Goal: Task Accomplishment & Management: Use online tool/utility

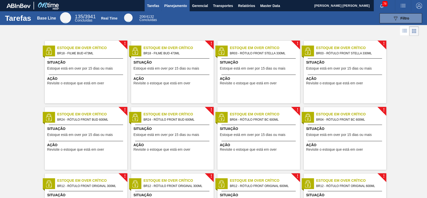
click at [182, 5] on span "Planejamento" at bounding box center [175, 6] width 23 height 6
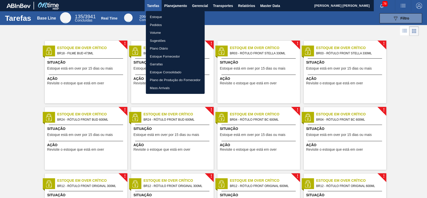
click at [167, 19] on li "Estoque" at bounding box center [175, 17] width 59 height 8
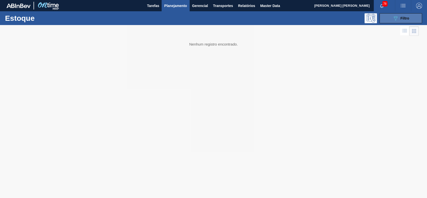
click at [390, 19] on button "089F7B8B-B2A5-4AFE-B5C0-19BA573D28AC Filtro" at bounding box center [401, 18] width 43 height 10
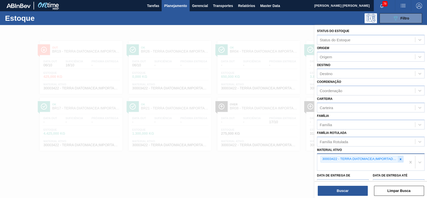
click at [400, 159] on icon at bounding box center [401, 159] width 2 height 2
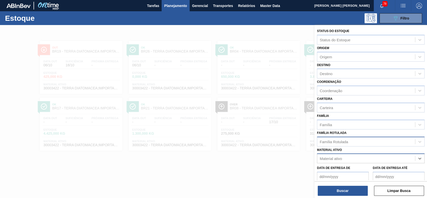
click at [361, 139] on div "Família Rotulada" at bounding box center [366, 141] width 98 height 7
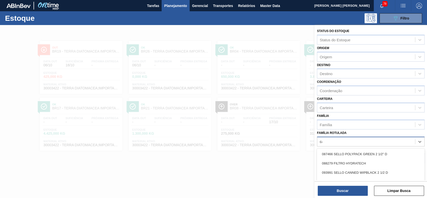
type Rotulada "carv"
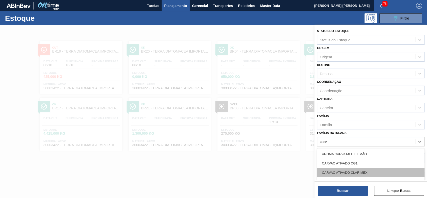
click at [354, 170] on div "CARVAO ATIVADO CLARIMEX" at bounding box center [371, 172] width 108 height 9
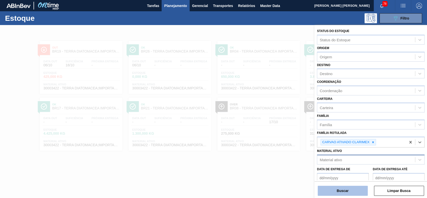
click at [348, 196] on div "Status do Estoque Status do Estoque Origem Origem Destino Destino Coordenação C…" at bounding box center [370, 112] width 113 height 174
click at [348, 193] on button "Buscar" at bounding box center [343, 191] width 50 height 10
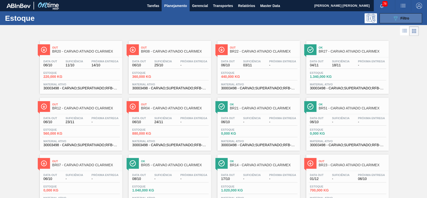
click at [397, 15] on icon "089F7B8B-B2A5-4AFE-B5C0-19BA573D28AC" at bounding box center [396, 18] width 6 height 6
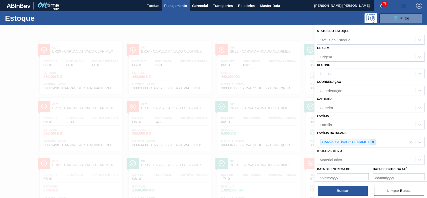
click at [374, 142] on icon at bounding box center [373, 142] width 4 height 4
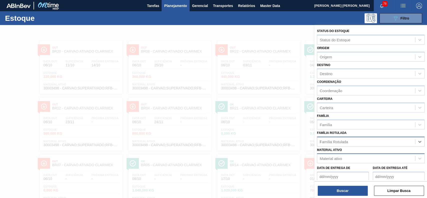
type Rotulada "her"
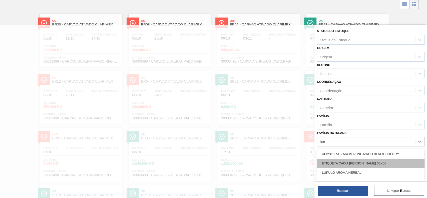
scroll to position [33, 0]
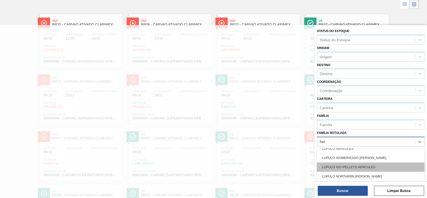
click at [382, 167] on div "LÚPULO ISO-PELLETS HERCULES" at bounding box center [371, 166] width 108 height 9
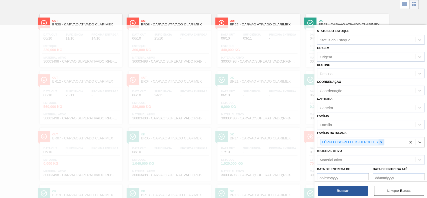
click at [382, 143] on icon at bounding box center [382, 142] width 4 height 4
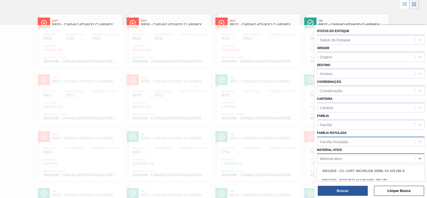
click at [337, 158] on div "Material ativo" at bounding box center [331, 158] width 22 height 4
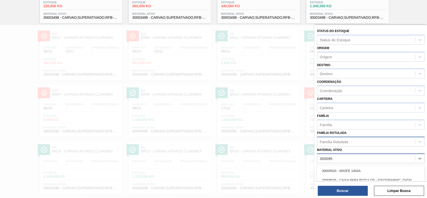
type ativo "30009519"
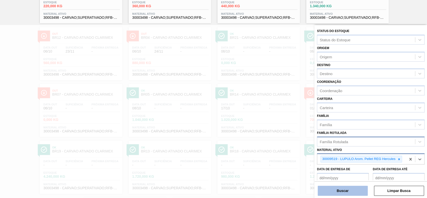
click at [341, 187] on button "Buscar" at bounding box center [343, 191] width 50 height 10
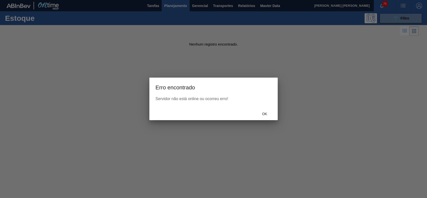
scroll to position [0, 0]
click at [264, 111] on div "Ok" at bounding box center [265, 113] width 22 height 9
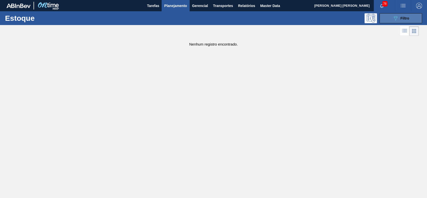
click at [383, 22] on button "089F7B8B-B2A5-4AFE-B5C0-19BA573D28AC Filtro" at bounding box center [401, 18] width 43 height 10
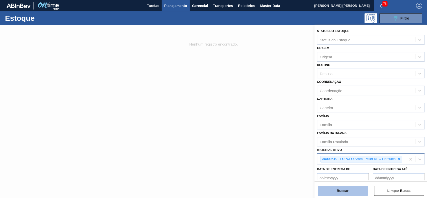
click at [345, 192] on button "Buscar" at bounding box center [343, 191] width 50 height 10
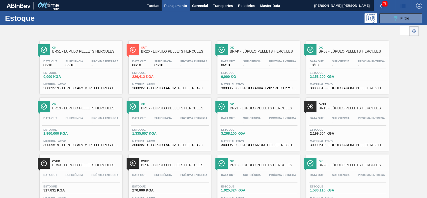
scroll to position [23, 0]
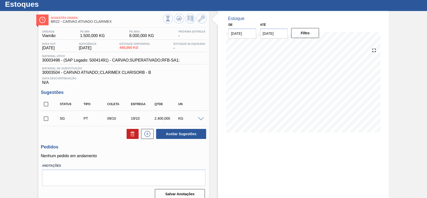
scroll to position [20, 0]
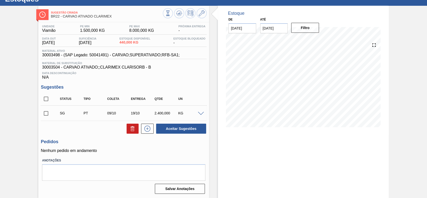
click at [200, 112] on span at bounding box center [201, 114] width 6 height 4
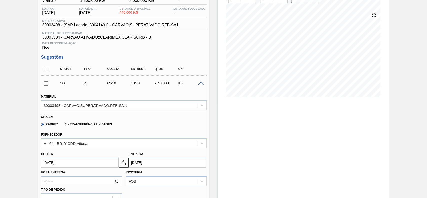
scroll to position [87, 0]
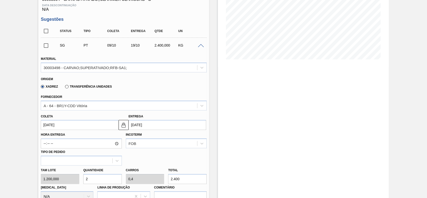
click at [74, 85] on div "Transferência Unidades" at bounding box center [87, 86] width 49 height 5
click at [66, 88] on label "Transferência Unidades" at bounding box center [88, 87] width 47 height 4
click at [64, 88] on input "Transferência Unidades" at bounding box center [64, 88] width 0 height 0
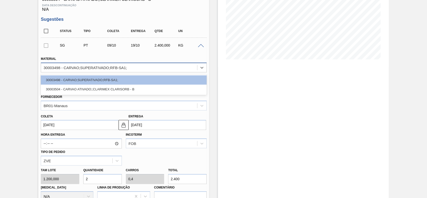
click at [90, 71] on div "30003498 - CARVAO;SUPERATIVADO;RFB-SA1;" at bounding box center [119, 67] width 156 height 7
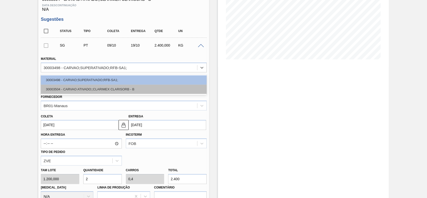
click at [91, 91] on div "30003504 - CARVAO ATIVADO;;CLARIMEX CLARISORB - B" at bounding box center [124, 89] width 166 height 9
type input "[DATE]"
type input "500,000"
type input "4,8"
type input "1,2"
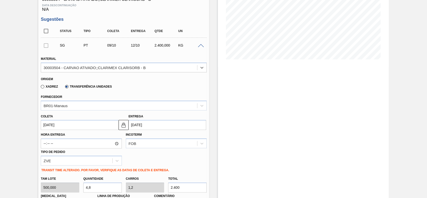
scroll to position [120, 0]
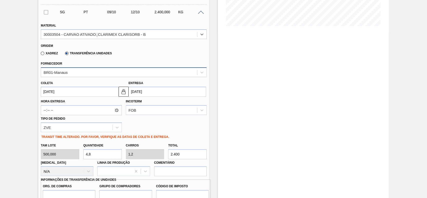
click at [66, 77] on div "Material option 30003504 - CARVAO ATIVADO;;CLARIMEX CLARISORB - B, selected. Se…" at bounding box center [124, 128] width 166 height 221
click at [67, 74] on div "BR01-Manaus" at bounding box center [56, 72] width 24 height 4
type input "pir"
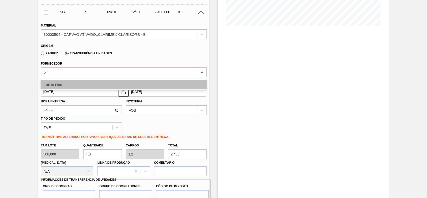
click at [79, 83] on div "BR40-Piraí" at bounding box center [124, 84] width 166 height 9
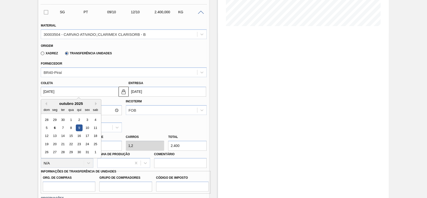
click at [78, 93] on input "09/10/2025" at bounding box center [80, 92] width 78 height 10
click at [57, 129] on div "6" at bounding box center [55, 127] width 7 height 7
type input "06/10/2025"
type input "09/10/2025"
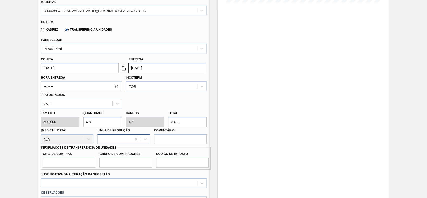
scroll to position [154, 0]
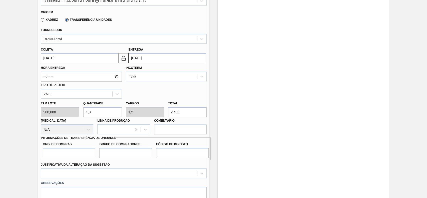
click at [200, 111] on input "2.400" at bounding box center [187, 112] width 39 height 10
type input "0,016"
type input "0,004"
type input "8"
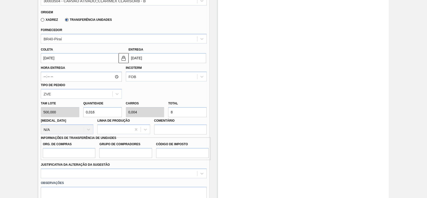
type input "0,164"
type input "0,041"
type input "82"
type input "1,64"
type input "0,41"
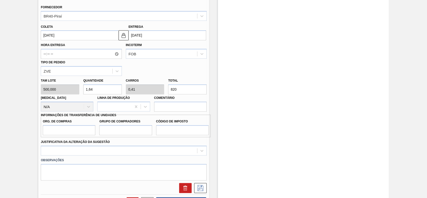
scroll to position [187, 0]
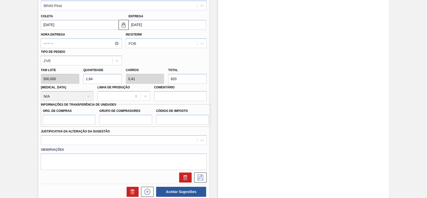
type input "820"
click at [84, 121] on input "Org. de Compras" at bounding box center [69, 120] width 53 height 10
type input "BR00"
drag, startPoint x: 132, startPoint y: 121, endPoint x: 132, endPoint y: 125, distance: 3.8
click at [132, 121] on input "Grupo de Compradores" at bounding box center [125, 120] width 53 height 10
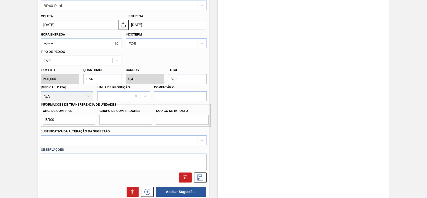
type input "A01"
click at [184, 120] on input "Código de Imposto" at bounding box center [182, 120] width 53 height 10
type input "I1"
click at [126, 145] on div "Observações" at bounding box center [124, 157] width 170 height 25
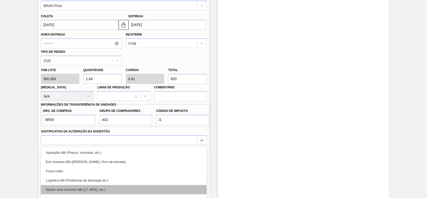
drag, startPoint x: 124, startPoint y: 142, endPoint x: 85, endPoint y: 166, distance: 46.0
click at [122, 142] on div "option Força maior focused, 3 of 18. 18 results available. Use Up and Down to c…" at bounding box center [124, 140] width 166 height 10
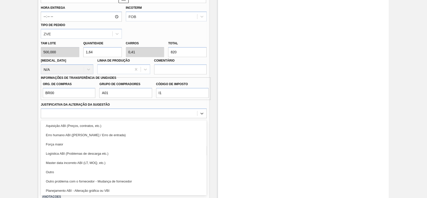
click at [79, 175] on div "Outro" at bounding box center [124, 171] width 166 height 9
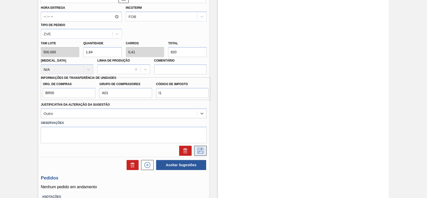
click at [196, 151] on icon at bounding box center [200, 151] width 8 height 6
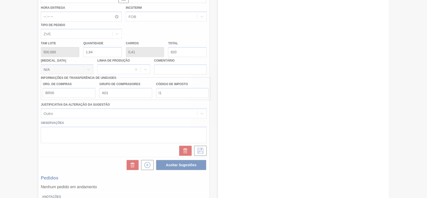
scroll to position [20, 0]
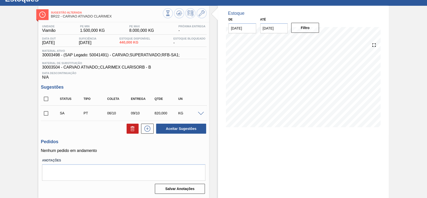
click at [49, 112] on input "checkbox" at bounding box center [46, 113] width 11 height 11
click at [187, 132] on button "Aceitar Sugestões" at bounding box center [181, 129] width 50 height 10
checkbox input "false"
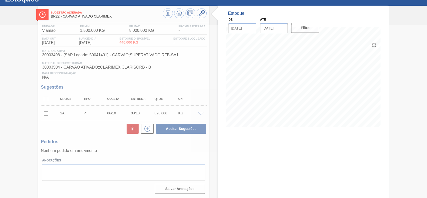
scroll to position [17, 0]
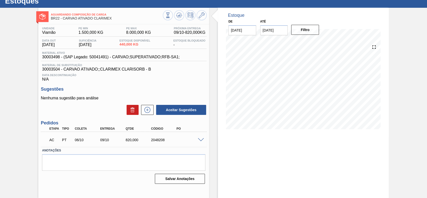
click at [202, 141] on span at bounding box center [201, 140] width 6 height 4
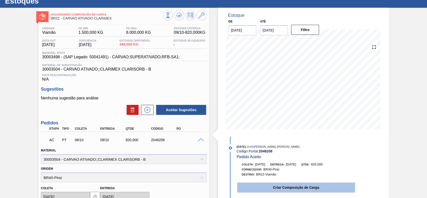
click at [295, 187] on button "Criar Composição de Carga" at bounding box center [296, 187] width 118 height 10
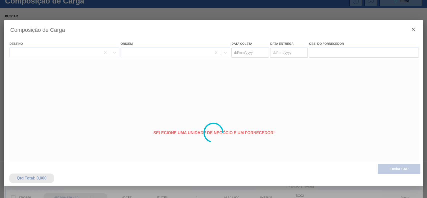
type coleta "06/10/2025"
type Entrega "09/10/2025"
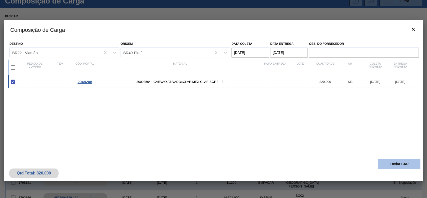
click at [414, 164] on button "Enviar SAP" at bounding box center [399, 164] width 43 height 10
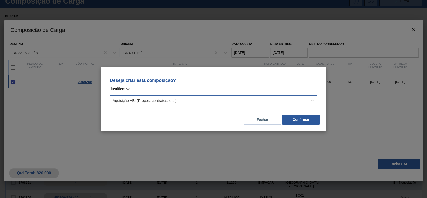
click at [166, 104] on div "Aquisição ABI (Preços, contratos, etc.)" at bounding box center [214, 100] width 208 height 10
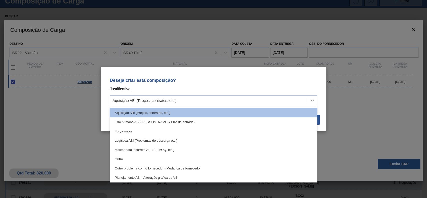
drag, startPoint x: 141, startPoint y: 157, endPoint x: 249, endPoint y: 138, distance: 109.2
click at [141, 157] on div "Outro" at bounding box center [214, 158] width 208 height 9
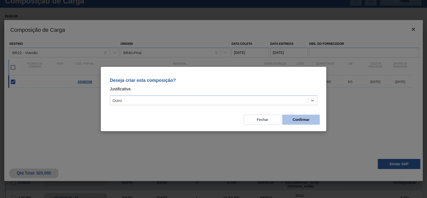
click at [292, 122] on button "Confirmar" at bounding box center [301, 120] width 38 height 10
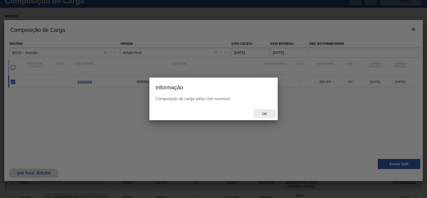
click at [261, 112] on span "Ok" at bounding box center [264, 114] width 13 height 4
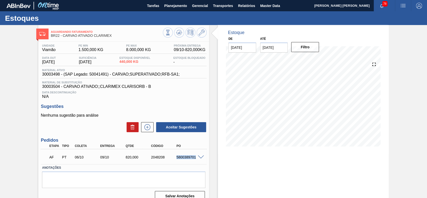
drag, startPoint x: 176, startPoint y: 159, endPoint x: 195, endPoint y: 159, distance: 19.3
click at [195, 159] on div "5800389701" at bounding box center [189, 157] width 28 height 4
copy div "5800389701"
click at [201, 157] on span at bounding box center [201, 157] width 6 height 4
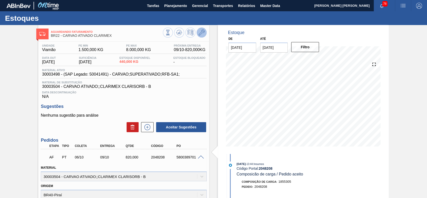
click at [201, 34] on icon at bounding box center [202, 33] width 6 height 6
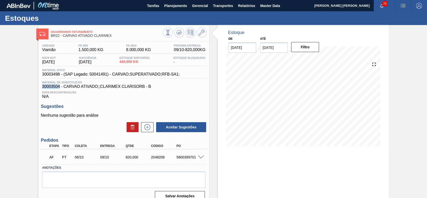
drag, startPoint x: 60, startPoint y: 87, endPoint x: 42, endPoint y: 88, distance: 18.0
click at [42, 88] on span "30003504 - CARVAO ATIVADO;;CLARIMEX CLARISORB - B" at bounding box center [123, 86] width 163 height 5
copy span "30003504"
click at [200, 157] on span at bounding box center [201, 157] width 6 height 4
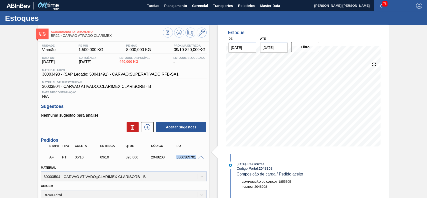
drag, startPoint x: 175, startPoint y: 155, endPoint x: 195, endPoint y: 158, distance: 20.2
click at [195, 158] on div "AF PT 06/10 09/10 820,000 2048208 5800389701" at bounding box center [122, 157] width 153 height 10
copy div "5800389701"
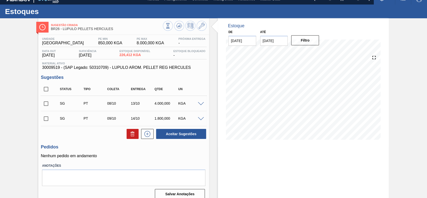
scroll to position [17, 0]
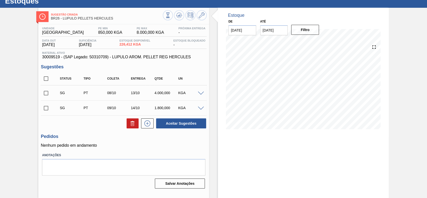
click at [200, 92] on span at bounding box center [201, 94] width 6 height 4
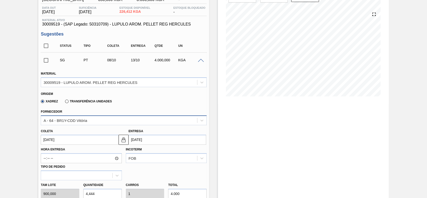
scroll to position [84, 0]
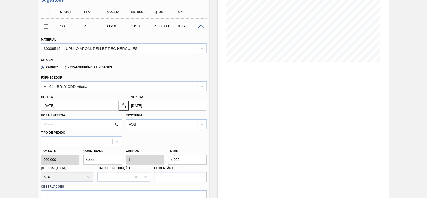
click at [67, 67] on label "Transferência Unidades" at bounding box center [88, 68] width 47 height 4
click at [64, 68] on input "Transferência Unidades" at bounding box center [64, 68] width 0 height 0
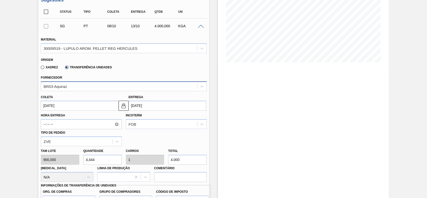
click at [81, 83] on div "BR03-Aquiraz" at bounding box center [124, 86] width 166 height 10
type input "lag"
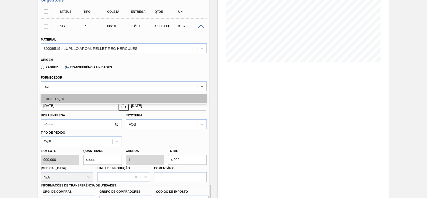
click at [68, 100] on div "BR21-Lages" at bounding box center [124, 98] width 166 height 9
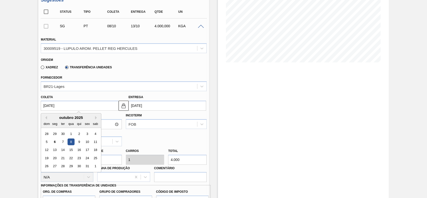
click at [79, 105] on input "08/10/2025" at bounding box center [80, 106] width 78 height 10
click at [58, 143] on div "6" at bounding box center [55, 141] width 7 height 7
type input "[DATE]"
type input "11/10/2025"
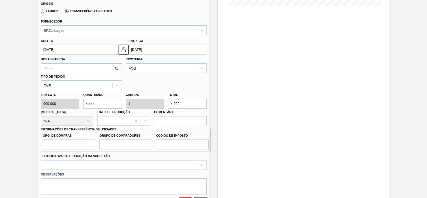
scroll to position [151, 0]
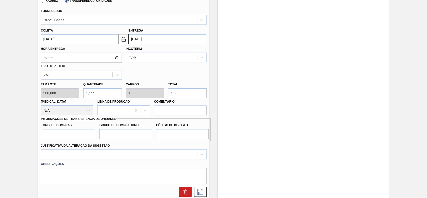
click at [191, 92] on input "4.000" at bounding box center [187, 93] width 39 height 10
type input "0,001"
type input "0"
type input "1"
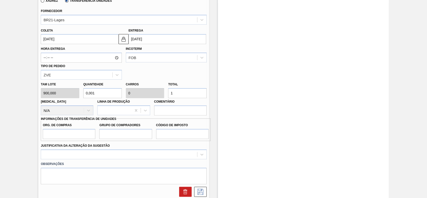
type input "0,011"
type input "0,003"
type input "10"
type input "0,111"
type input "0,025"
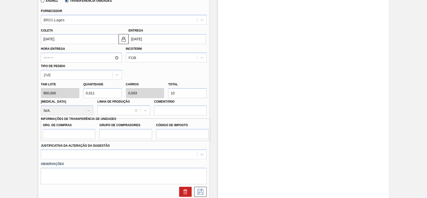
type input "100"
type input "1,111"
type input "0,25"
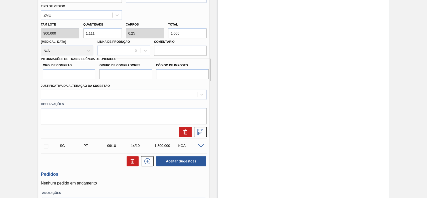
scroll to position [217, 0]
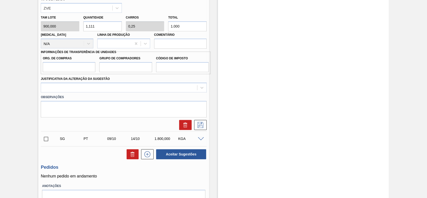
type input "1.000"
click at [72, 63] on div "Org. de Compras" at bounding box center [69, 63] width 53 height 17
drag, startPoint x: 72, startPoint y: 66, endPoint x: 74, endPoint y: 71, distance: 5.3
click at [72, 66] on input "Org. de Compras" at bounding box center [69, 67] width 53 height 10
type input "BR00"
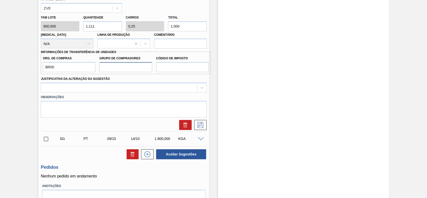
drag, startPoint x: 130, startPoint y: 69, endPoint x: 131, endPoint y: 72, distance: 3.5
click at [130, 69] on input "Grupo de Compradores" at bounding box center [125, 67] width 53 height 10
type input "A01"
click at [174, 70] on input "Código de Imposto" at bounding box center [182, 67] width 53 height 10
type input "I1"
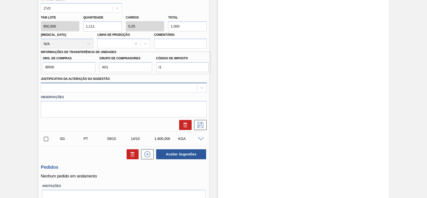
click at [153, 83] on div at bounding box center [124, 88] width 166 height 10
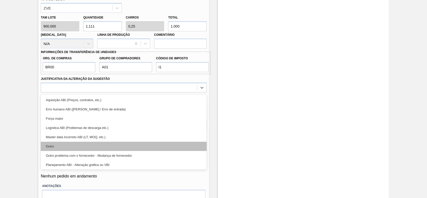
click at [88, 143] on div "Outro" at bounding box center [124, 146] width 166 height 9
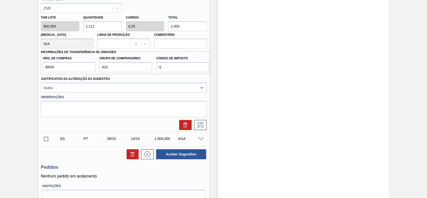
click at [209, 126] on div "Estoque De 06/10/2025 Até 02/05/2026 Filtro" at bounding box center [299, 16] width 180 height 416
click at [205, 126] on button at bounding box center [200, 125] width 13 height 10
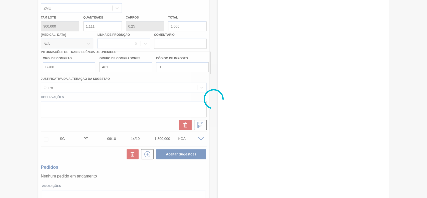
scroll to position [17, 0]
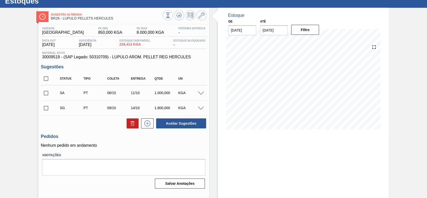
click at [47, 93] on input "checkbox" at bounding box center [46, 93] width 11 height 11
click at [184, 126] on button "Aceitar Sugestões" at bounding box center [181, 123] width 50 height 10
checkbox input "false"
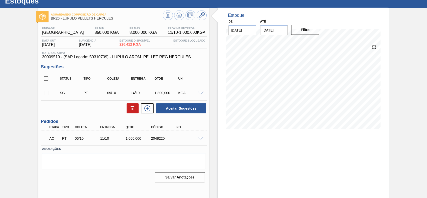
click at [200, 138] on span at bounding box center [201, 139] width 6 height 4
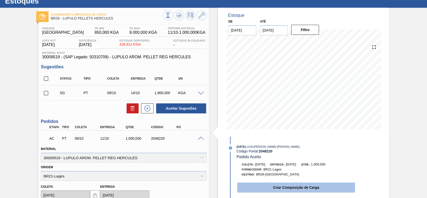
click at [287, 185] on button "Criar Composição de Carga" at bounding box center [296, 187] width 118 height 10
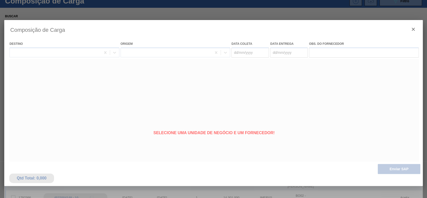
type coleta "06/10/2025"
type Entrega "11/10/2025"
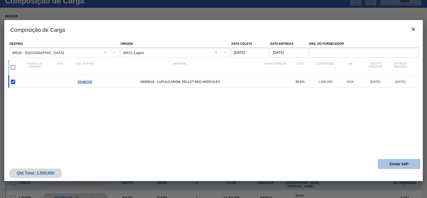
click at [397, 167] on button "Enviar SAP" at bounding box center [399, 164] width 43 height 10
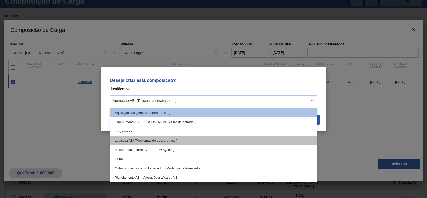
drag, startPoint x: 154, startPoint y: 100, endPoint x: 133, endPoint y: 141, distance: 46.4
click at [153, 101] on div "Aquisição ABI (Preços, contratos, etc.)" at bounding box center [145, 100] width 64 height 4
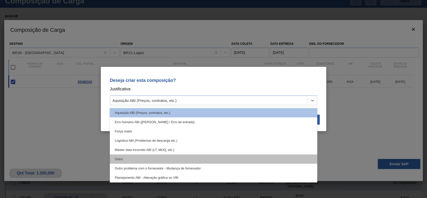
click at [132, 154] on div "Aquisição ABI (Preços, contratos, etc.) Erro humano ABI (Cálculo / Erro de entr…" at bounding box center [214, 144] width 208 height 75
click at [132, 156] on div "Outro" at bounding box center [214, 158] width 208 height 9
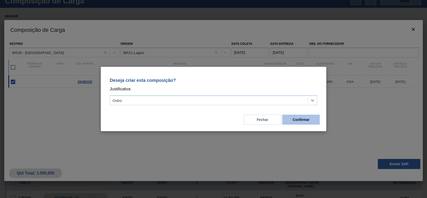
click at [306, 116] on button "Confirmar" at bounding box center [301, 120] width 38 height 10
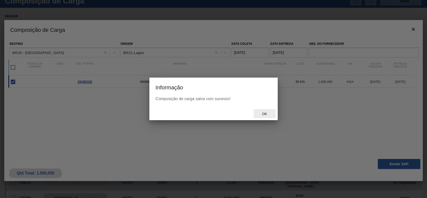
click at [260, 112] on span "Ok" at bounding box center [264, 114] width 13 height 4
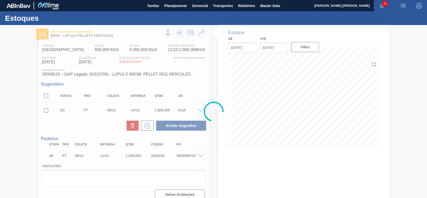
click at [178, 156] on div at bounding box center [213, 111] width 427 height 173
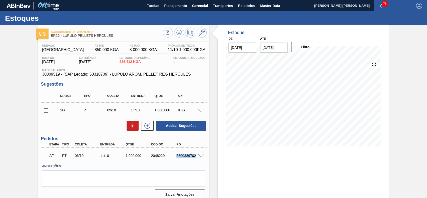
drag, startPoint x: 176, startPoint y: 155, endPoint x: 195, endPoint y: 157, distance: 19.1
click at [195, 157] on div "5800389702" at bounding box center [189, 156] width 28 height 4
copy div "5800389702"
